Goal: Contribute content: Contribute content

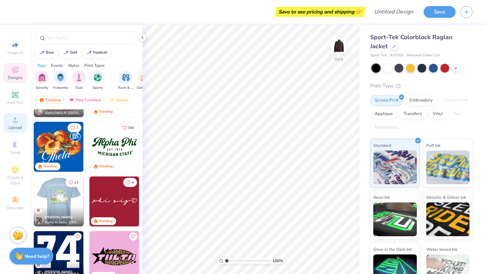
scroll to position [620, 0]
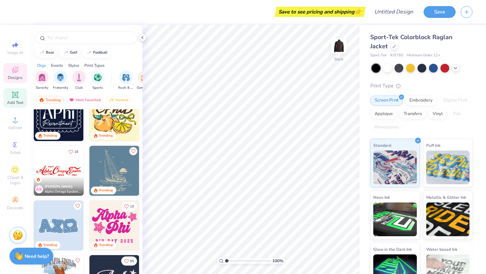
click at [18, 97] on icon at bounding box center [15, 95] width 8 height 8
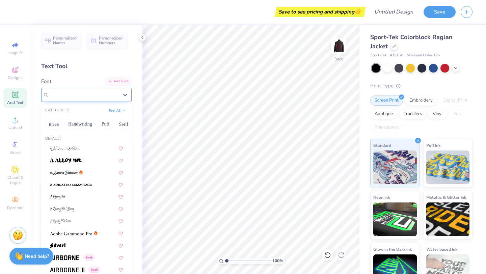
click at [62, 97] on div "Super Dream" at bounding box center [83, 94] width 71 height 10
click at [69, 175] on span at bounding box center [64, 172] width 28 height 7
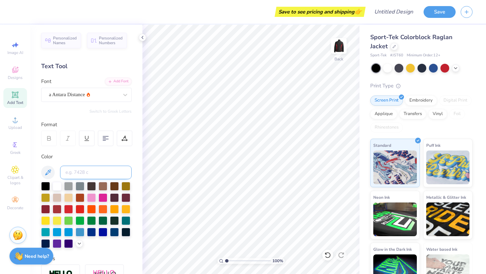
click at [87, 174] on input at bounding box center [96, 172] width 72 height 13
click at [46, 167] on button at bounding box center [47, 172] width 13 height 13
click at [47, 171] on icon at bounding box center [48, 172] width 8 height 8
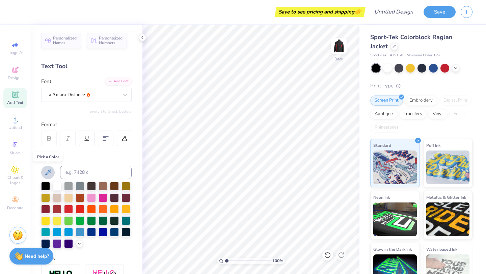
click at [51, 169] on icon at bounding box center [48, 172] width 8 height 8
drag, startPoint x: 49, startPoint y: 171, endPoint x: 88, endPoint y: 173, distance: 38.5
click at [88, 174] on div at bounding box center [86, 172] width 90 height 13
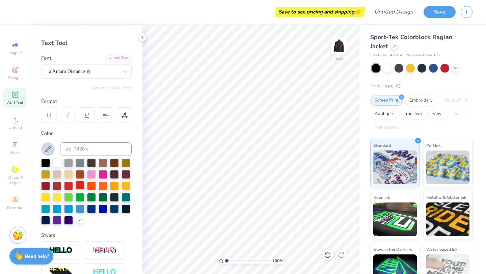
click at [80, 188] on div at bounding box center [80, 185] width 9 height 9
click at [81, 150] on input at bounding box center [96, 148] width 72 height 13
type input "M"
click at [88, 136] on div "Color" at bounding box center [86, 134] width 90 height 8
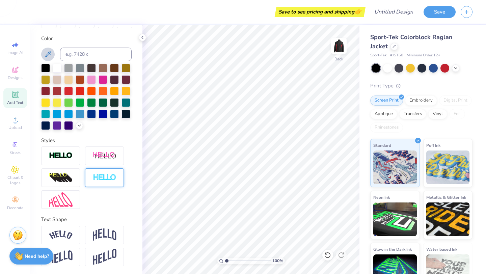
scroll to position [0, 0]
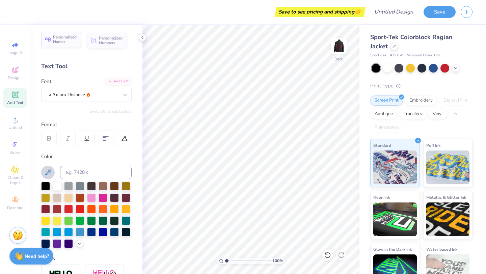
click at [72, 36] on span "Personalized Names" at bounding box center [65, 39] width 24 height 9
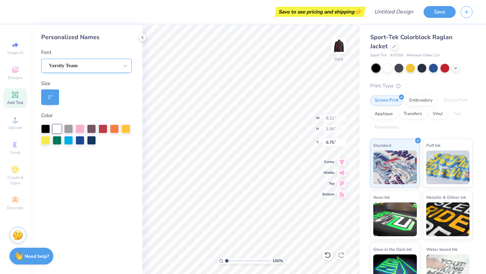
click at [91, 72] on div "Varsity Team" at bounding box center [86, 66] width 90 height 14
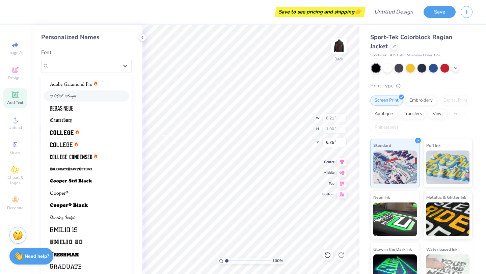
click at [73, 97] on img at bounding box center [63, 96] width 27 height 5
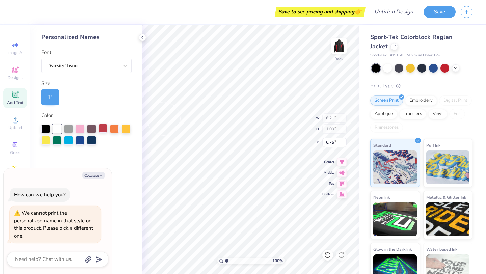
click at [104, 128] on div at bounding box center [103, 128] width 9 height 9
click at [106, 130] on div at bounding box center [103, 129] width 9 height 9
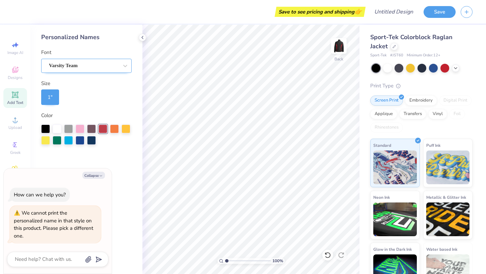
click at [81, 62] on div "Varsity Team" at bounding box center [83, 65] width 71 height 10
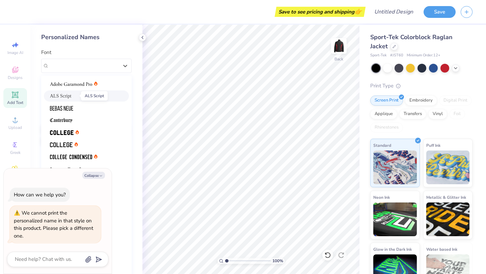
click at [71, 95] on span "ALS Script" at bounding box center [60, 95] width 21 height 7
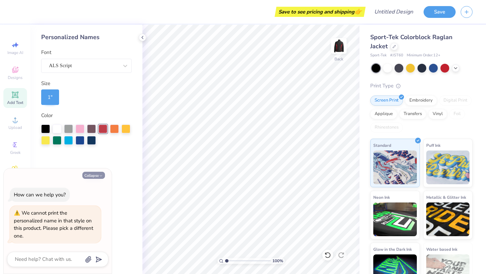
click at [91, 179] on button "Collapse" at bounding box center [93, 175] width 23 height 7
type textarea "x"
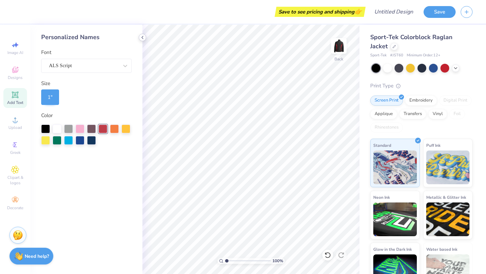
click at [142, 38] on icon at bounding box center [142, 37] width 5 height 5
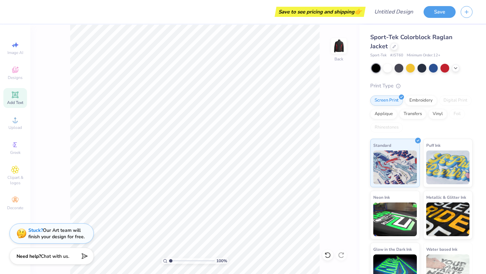
click at [15, 101] on span "Add Text" at bounding box center [15, 102] width 16 height 5
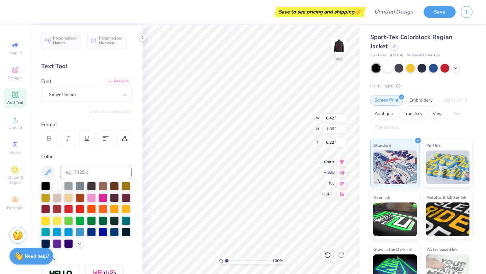
type textarea "T"
type textarea "[PERSON_NAME]"
click at [79, 212] on div at bounding box center [80, 208] width 9 height 9
click at [65, 212] on div at bounding box center [68, 208] width 9 height 9
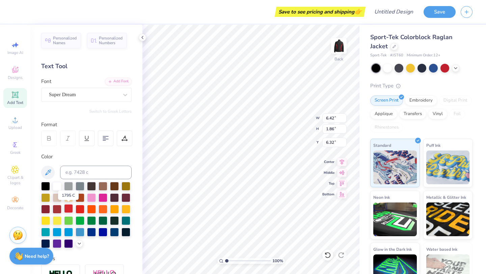
click at [67, 207] on div at bounding box center [68, 208] width 9 height 9
click at [57, 207] on div at bounding box center [57, 208] width 9 height 9
click at [47, 206] on div at bounding box center [45, 208] width 9 height 9
click at [60, 207] on div at bounding box center [57, 208] width 9 height 9
click at [67, 209] on div at bounding box center [68, 208] width 9 height 9
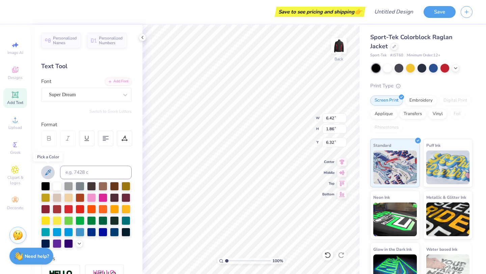
click at [48, 169] on icon at bounding box center [48, 172] width 8 height 8
type input "6.80"
type input "1.53"
type input "4.67"
type input "4.55"
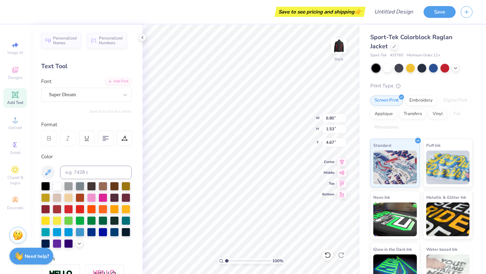
type input "1.02"
type input "2.49"
click at [104, 95] on div "Super Dream" at bounding box center [83, 94] width 71 height 10
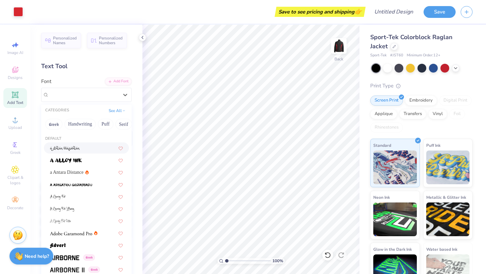
click at [89, 146] on div at bounding box center [86, 147] width 73 height 7
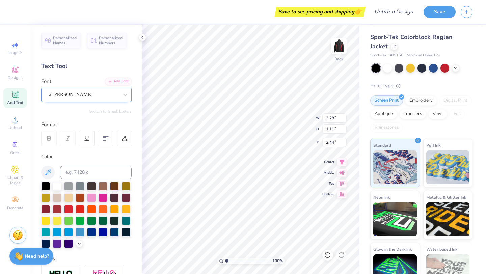
click at [108, 99] on div at bounding box center [84, 94] width 70 height 9
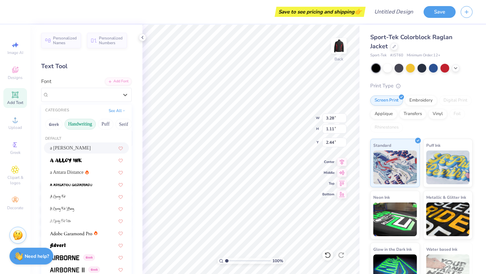
click at [86, 125] on button "Handwriting" at bounding box center [79, 124] width 31 height 11
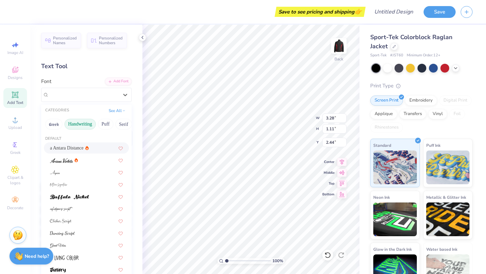
click at [82, 151] on div "a Antara Distance" at bounding box center [86, 147] width 73 height 7
type input "3.79"
type input "1.31"
type input "2.35"
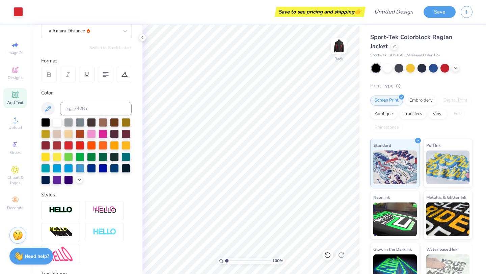
scroll to position [118, 0]
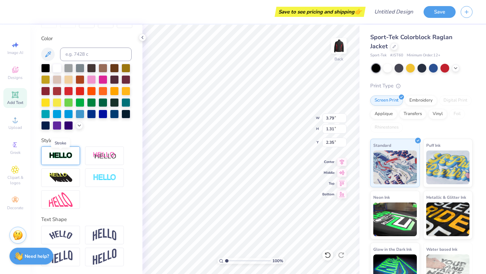
click at [69, 155] on img at bounding box center [61, 156] width 24 height 8
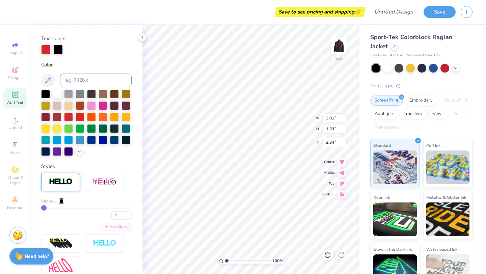
type input "3.81"
type input "1.33"
type input "2.34"
click at [62, 201] on div at bounding box center [61, 201] width 4 height 4
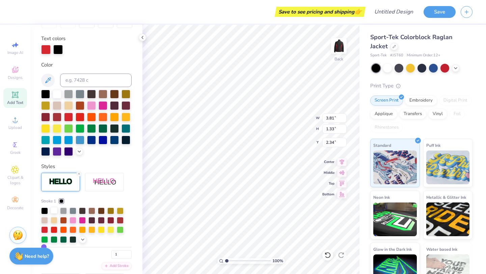
click at [53, 209] on div at bounding box center [54, 210] width 7 height 7
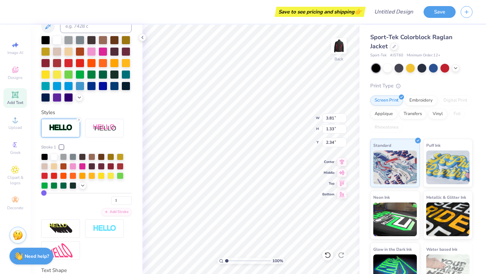
type input "2"
type input "5"
type input "8"
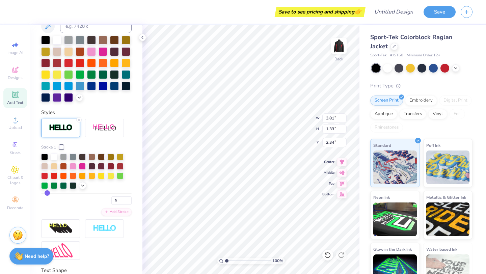
type input "8"
type input "11"
type input "13"
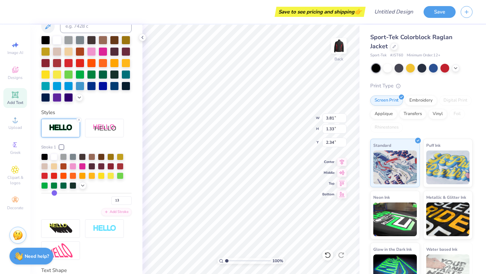
type input "14"
type input "15"
type input "17"
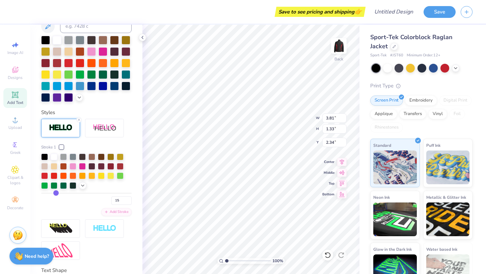
type input "17"
type input "19"
type input "21"
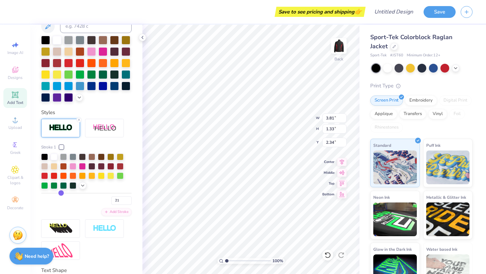
type input "22"
type input "23"
type input "24"
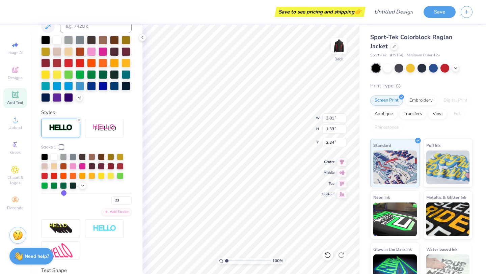
type input "24"
type input "4.25"
type input "1.77"
type input "2.12"
click at [63, 197] on div "24" at bounding box center [86, 199] width 90 height 12
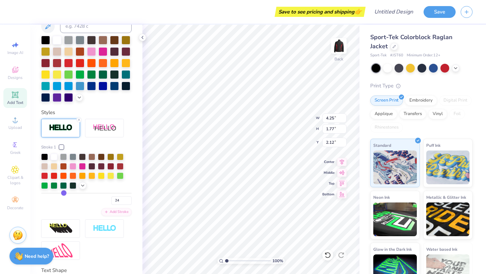
type input "23"
type input "22"
type input "21"
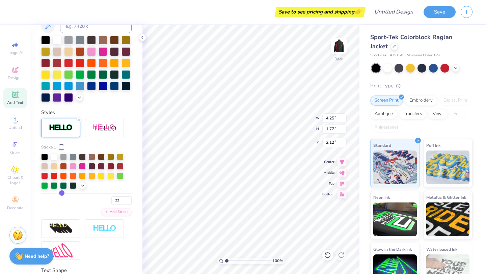
type input "21"
type input "20"
type input "19"
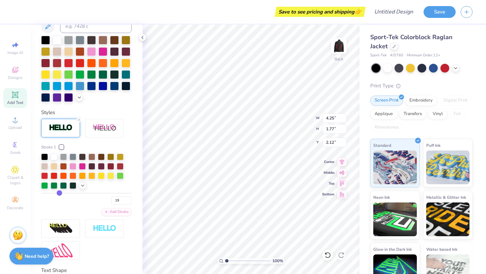
type input "18"
type input "17"
type input "16"
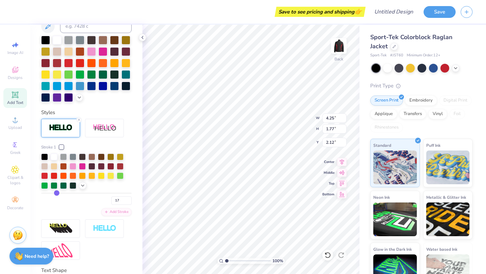
type input "16"
type input "15"
type input "14"
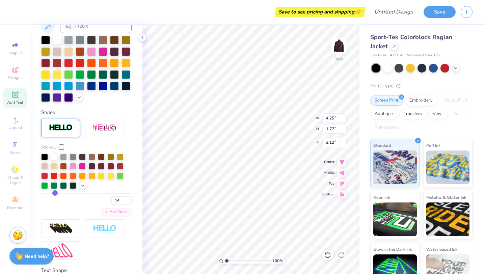
type input "13"
type input "12"
type input "13"
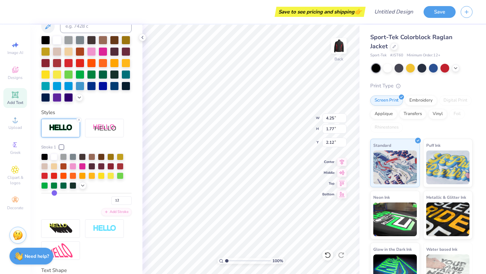
type input "13"
drag, startPoint x: 63, startPoint y: 193, endPoint x: 54, endPoint y: 192, distance: 9.1
type input "13"
click at [54, 193] on input "range" at bounding box center [86, 193] width 90 height 1
type input "4.04"
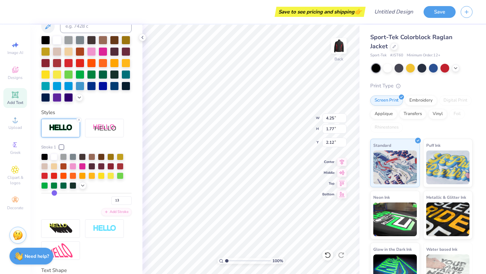
type input "1.56"
type input "2.22"
type input "12"
type input "9"
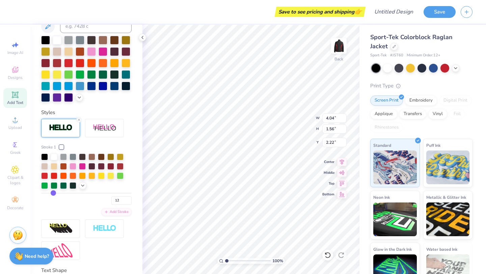
type input "9"
type input "5"
type input "1"
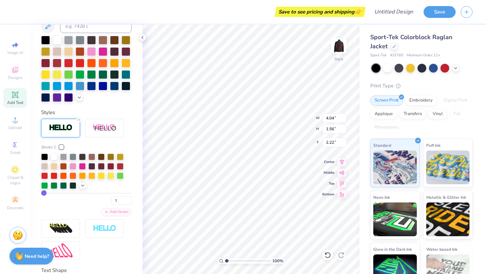
drag, startPoint x: 54, startPoint y: 192, endPoint x: 33, endPoint y: 191, distance: 21.3
type input "1"
click at [41, 193] on input "range" at bounding box center [86, 193] width 90 height 1
type input "3.81"
type input "1.33"
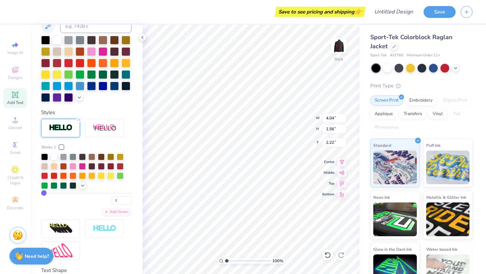
type input "2.34"
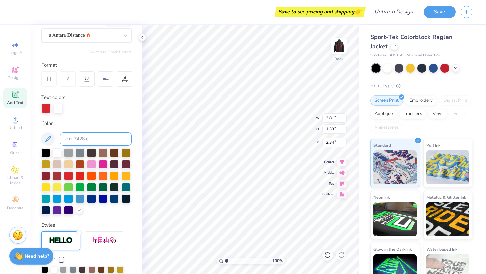
scroll to position [114, 0]
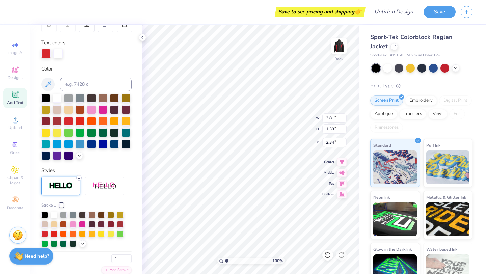
click at [78, 177] on line at bounding box center [79, 178] width 2 height 2
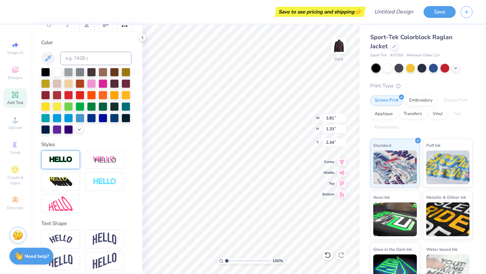
type input "3.79"
type input "1.31"
type input "2.35"
click at [104, 209] on div at bounding box center [86, 181] width 90 height 62
click at [15, 77] on span "Designs" at bounding box center [15, 77] width 15 height 5
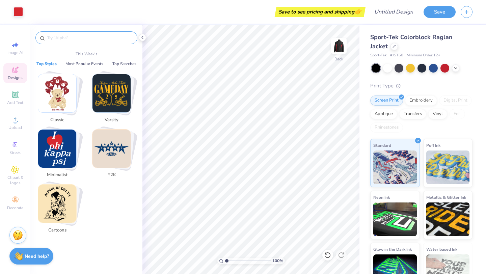
click at [76, 37] on input "text" at bounding box center [90, 37] width 86 height 7
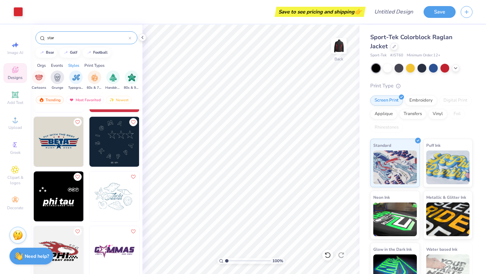
scroll to position [2297, 0]
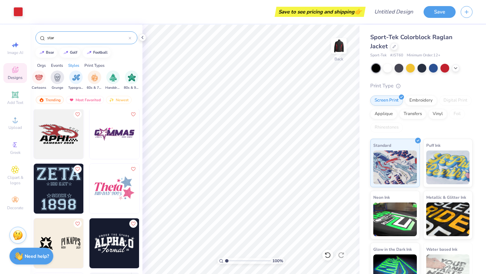
click at [48, 36] on input "star" at bounding box center [88, 37] width 82 height 7
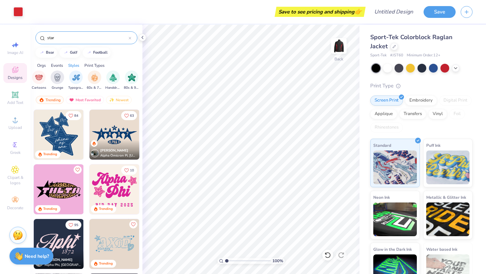
click at [48, 36] on input "star" at bounding box center [88, 37] width 82 height 7
drag, startPoint x: 63, startPoint y: 37, endPoint x: 29, endPoint y: 41, distance: 34.7
click at [29, 41] on div "Art colors Save to see pricing and shipping 👉 Design Title Save Image AI Design…" at bounding box center [243, 137] width 486 height 274
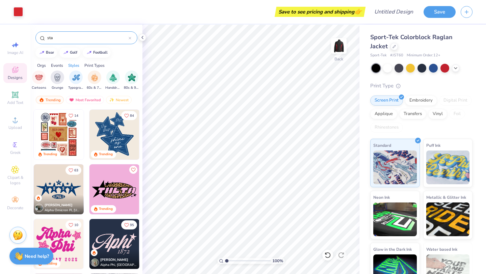
type input "sta"
click at [132, 38] on div "sta" at bounding box center [86, 37] width 102 height 13
click at [130, 38] on icon at bounding box center [130, 38] width 2 height 2
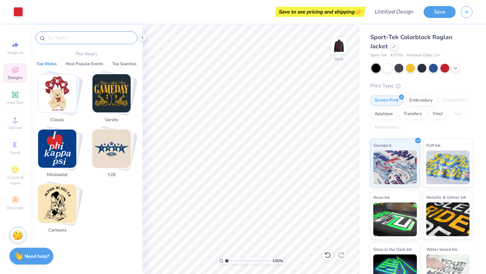
click at [120, 38] on input "text" at bounding box center [90, 37] width 86 height 7
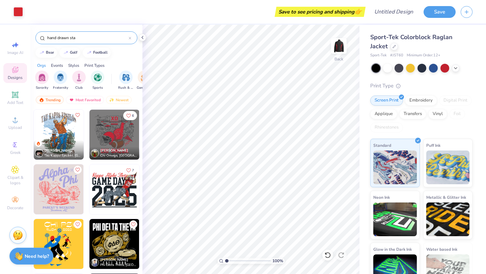
type input "hand drawn star"
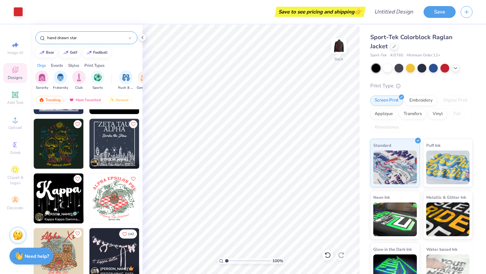
scroll to position [2194, 0]
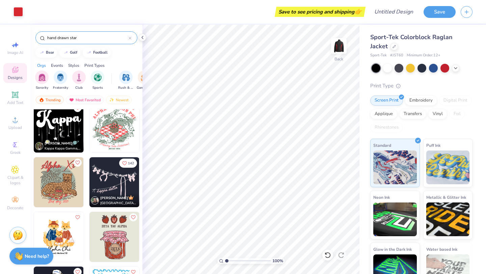
click at [129, 37] on icon at bounding box center [130, 38] width 3 height 3
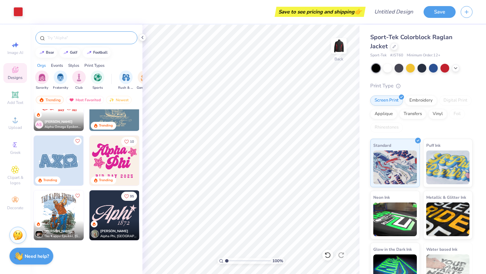
click at [114, 35] on input "text" at bounding box center [90, 37] width 86 height 7
type input "star"
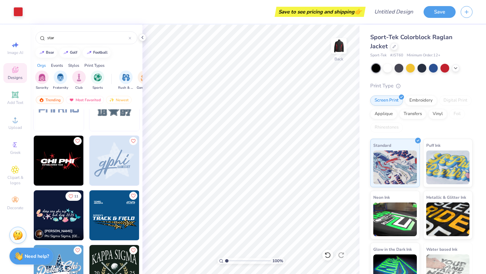
click at [61, 66] on div "Events" at bounding box center [57, 65] width 12 height 6
click at [72, 66] on div "Styles" at bounding box center [73, 65] width 11 height 6
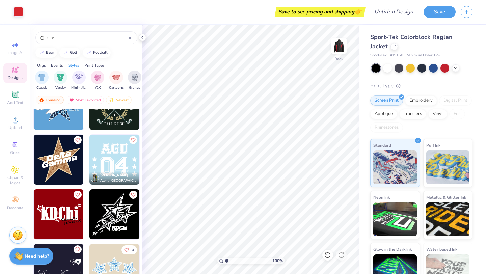
scroll to position [849, 0]
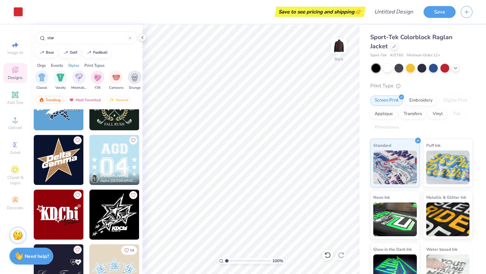
click at [63, 160] on img at bounding box center [59, 160] width 50 height 50
click at [13, 126] on span "Upload" at bounding box center [14, 127] width 13 height 5
click at [6, 169] on div "Clipart & logos" at bounding box center [15, 175] width 24 height 25
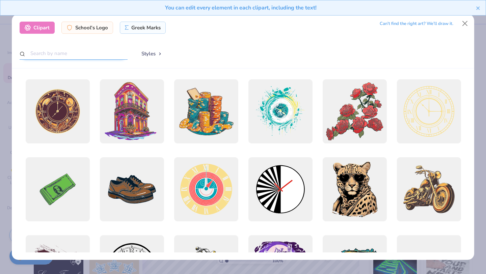
click at [89, 51] on input "text" at bounding box center [74, 53] width 108 height 12
type input "star"
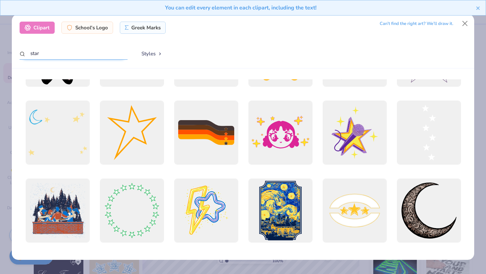
scroll to position [246, 0]
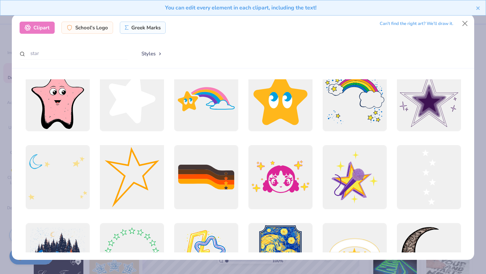
click at [138, 169] on div at bounding box center [132, 177] width 71 height 71
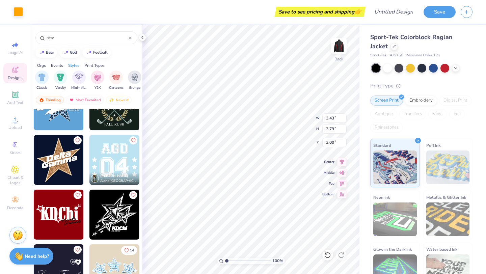
type input "3.43"
type input "3.79"
type input "1.76"
click at [17, 166] on icon at bounding box center [15, 170] width 8 height 8
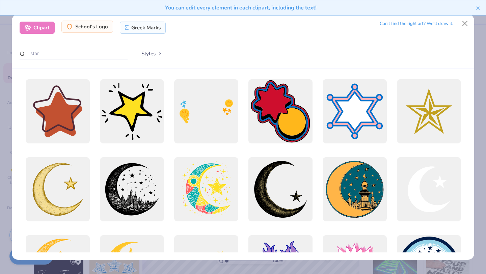
click at [95, 31] on div "School's Logo" at bounding box center [87, 27] width 52 height 12
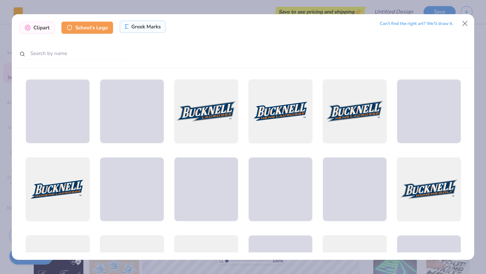
click at [147, 31] on div "Greek Marks" at bounding box center [143, 27] width 46 height 12
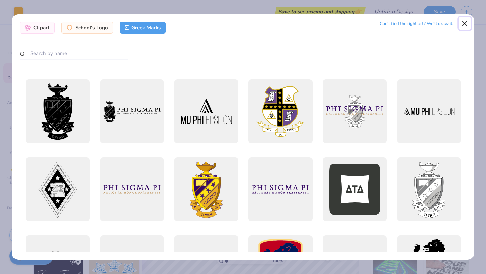
click at [465, 24] on button "Close" at bounding box center [465, 23] width 13 height 13
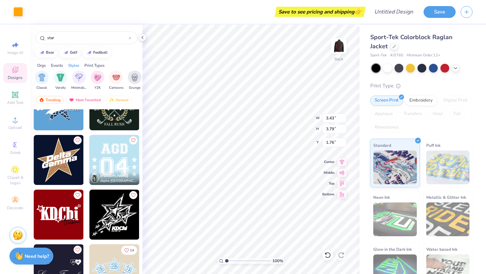
type input "3.18"
type input "3.52"
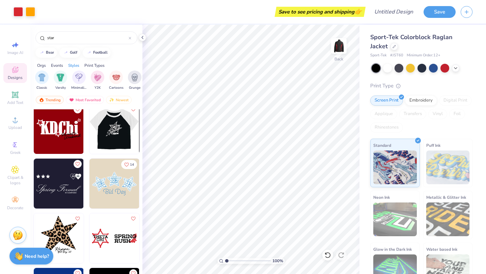
scroll to position [997, 0]
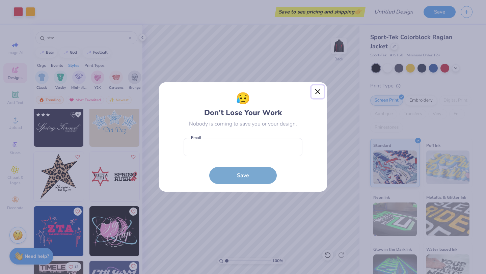
click at [318, 89] on button "Close" at bounding box center [317, 91] width 13 height 13
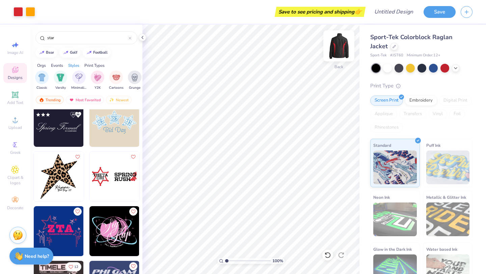
click at [339, 53] on img at bounding box center [338, 45] width 27 height 27
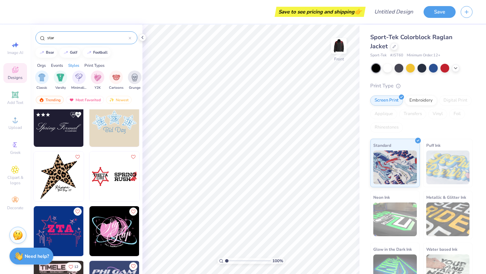
click at [121, 35] on input "star" at bounding box center [88, 37] width 82 height 7
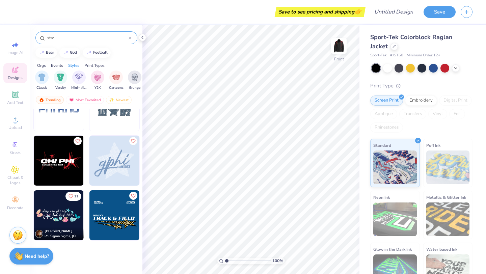
click at [129, 37] on icon at bounding box center [130, 38] width 3 height 3
click at [122, 37] on input "text" at bounding box center [90, 37] width 86 height 7
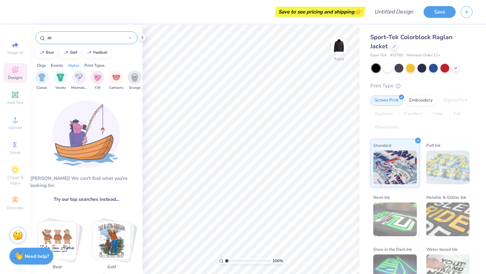
type input "a"
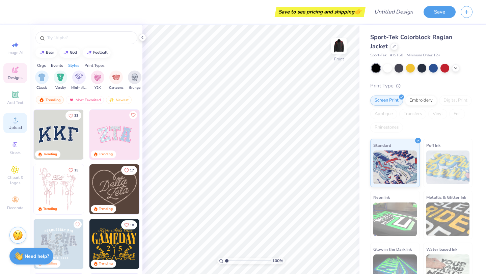
click at [16, 120] on circle at bounding box center [15, 122] width 4 height 4
click at [14, 126] on span "Upload" at bounding box center [14, 127] width 13 height 5
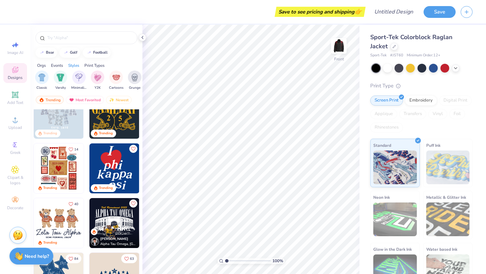
scroll to position [0, 0]
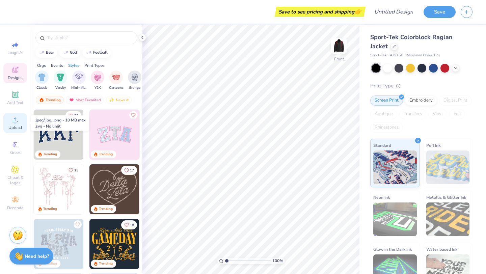
click at [17, 126] on span "Upload" at bounding box center [14, 127] width 13 height 5
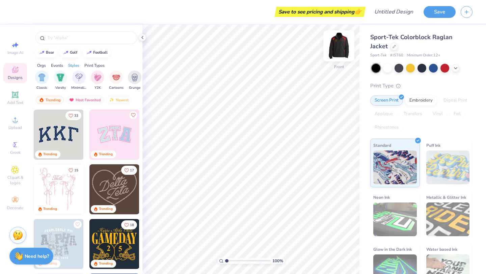
click at [345, 46] on img at bounding box center [338, 45] width 27 height 27
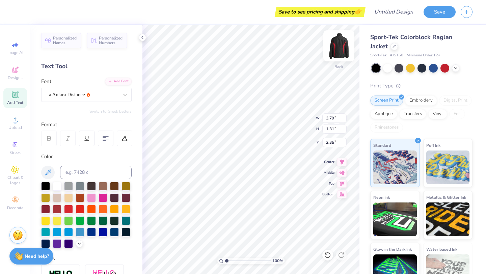
type input "2.68"
type input "2.75"
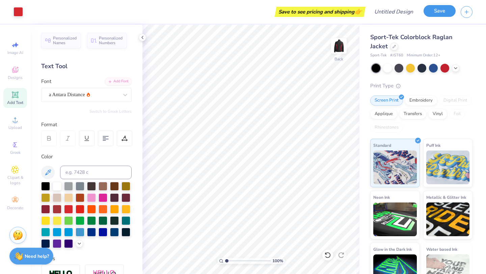
click at [436, 16] on button "Save" at bounding box center [439, 11] width 32 height 12
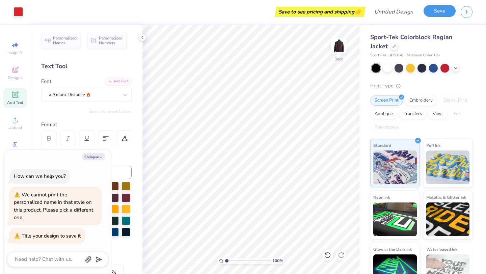
click at [434, 12] on button "Save" at bounding box center [439, 11] width 32 height 12
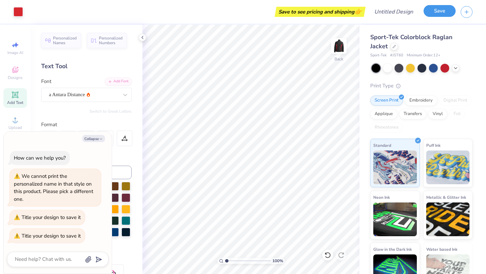
click at [434, 12] on button "Save" at bounding box center [439, 11] width 32 height 12
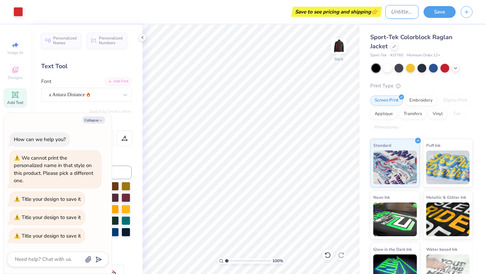
type textarea "x"
click at [390, 13] on input "Design Title" at bounding box center [401, 11] width 33 height 13
type input "d"
type textarea "x"
type input "da"
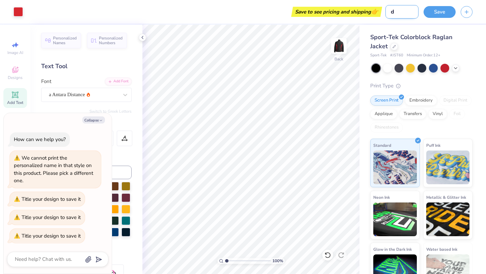
type textarea "x"
type input "[PERSON_NAME]"
type textarea "x"
type input "danc"
type textarea "x"
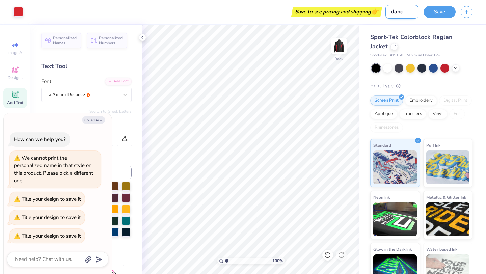
type input "dance"
type textarea "x"
type input "dance"
type textarea "x"
type input "dance m"
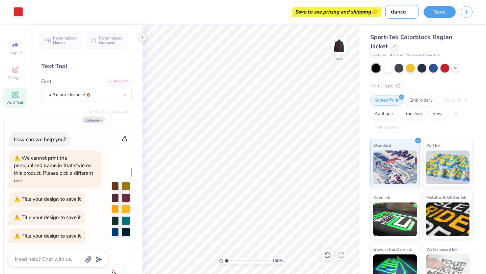
type textarea "x"
type input "dance mp"
type textarea "x"
type input "dance mpm"
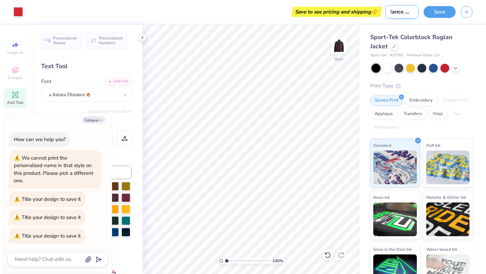
type textarea "x"
type input "dance mpms"
type textarea "x"
type input "dance mpms"
click at [438, 11] on button "Save" at bounding box center [439, 11] width 32 height 12
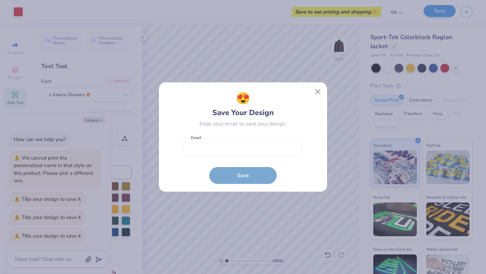
scroll to position [0, 0]
click at [250, 181] on form "Email is a required field Email Save" at bounding box center [243, 160] width 119 height 50
click at [242, 154] on input "email" at bounding box center [243, 147] width 119 height 19
type input "[EMAIL_ADDRESS][DOMAIN_NAME]"
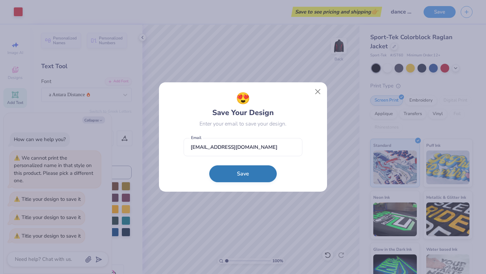
click at [244, 173] on button "Save" at bounding box center [242, 173] width 67 height 17
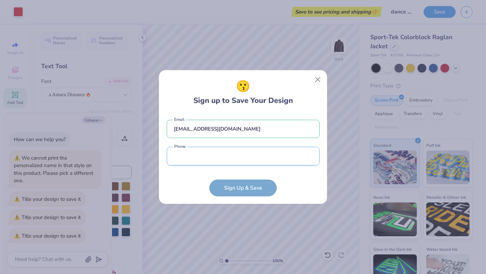
click at [238, 151] on input "tel" at bounding box center [243, 156] width 153 height 19
type input "[PHONE_NUMBER]"
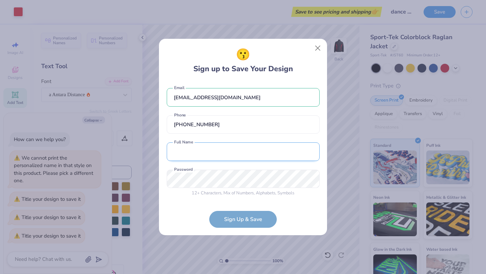
click at [218, 153] on input "text" at bounding box center [243, 151] width 153 height 19
type input "[PERSON_NAME]"
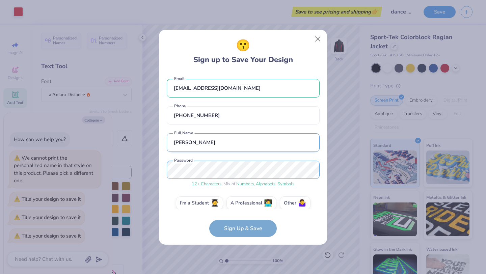
scroll to position [7, 0]
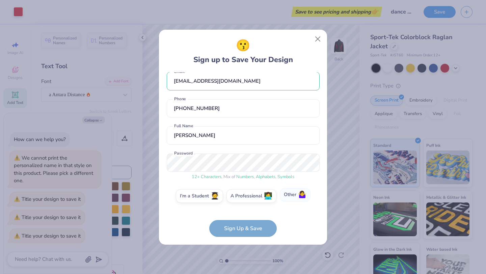
click at [283, 196] on label "Other 🤷‍♀️" at bounding box center [295, 194] width 31 height 13
click at [245, 202] on input "Other 🤷‍♀️" at bounding box center [243, 204] width 4 height 4
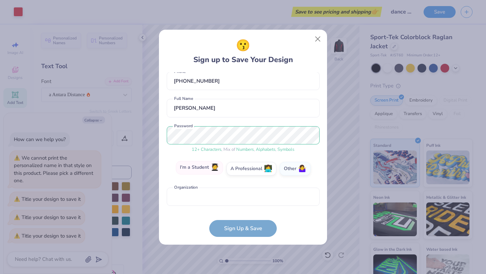
click at [211, 162] on label "I'm a Student 🧑‍🎓" at bounding box center [199, 167] width 47 height 13
click at [241, 202] on input "I'm a Student 🧑‍🎓" at bounding box center [243, 204] width 4 height 4
click at [246, 217] on form "[EMAIL_ADDRESS][DOMAIN_NAME] Email [PHONE_NUMBER] Phone [PERSON_NAME] Full Name…" at bounding box center [243, 154] width 153 height 165
click at [317, 39] on button "Close" at bounding box center [317, 38] width 13 height 13
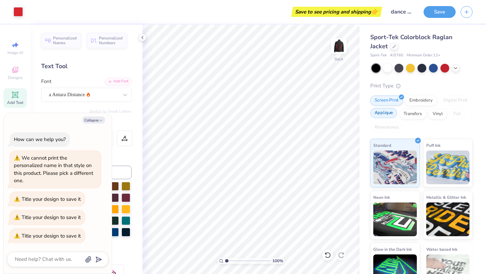
scroll to position [17, 0]
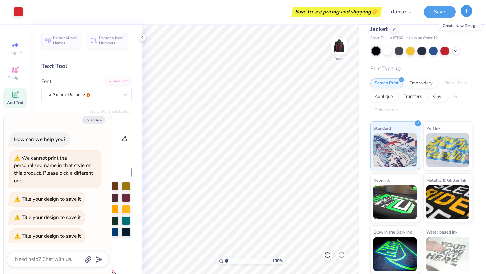
click at [466, 9] on icon "button" at bounding box center [467, 11] width 6 height 6
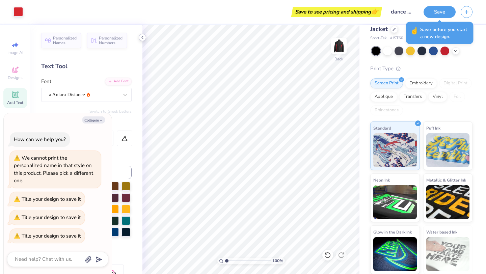
click at [141, 37] on icon at bounding box center [142, 37] width 5 height 5
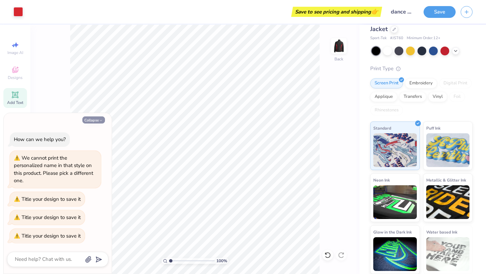
click at [97, 123] on button "Collapse" at bounding box center [93, 119] width 23 height 7
type textarea "x"
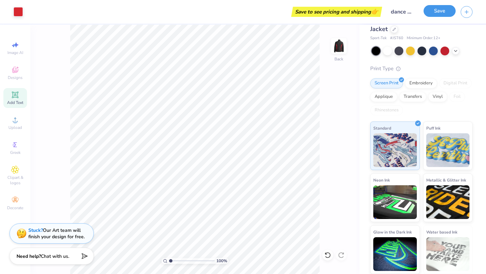
click at [439, 15] on button "Save" at bounding box center [439, 11] width 32 height 12
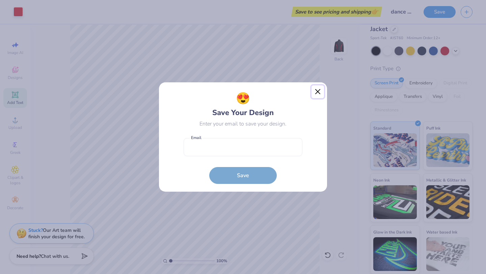
click at [321, 90] on button "Close" at bounding box center [317, 91] width 13 height 13
